Goal: Find specific page/section: Find specific page/section

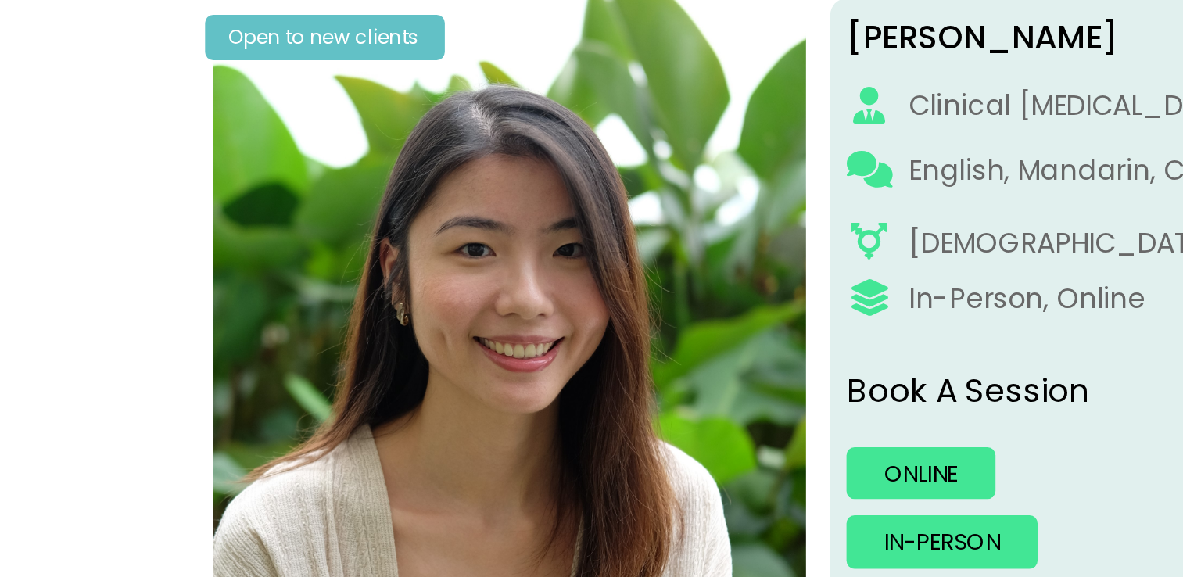
scroll to position [191, 0]
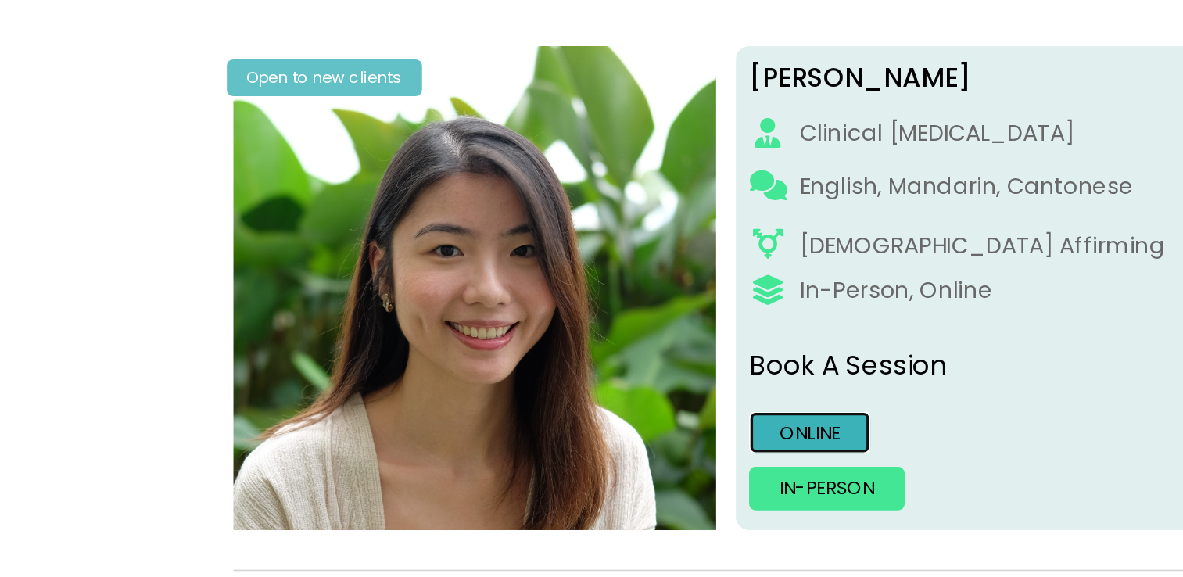
click at [496, 331] on link "Online" at bounding box center [480, 325] width 72 height 25
